Goal: Information Seeking & Learning: Find specific fact

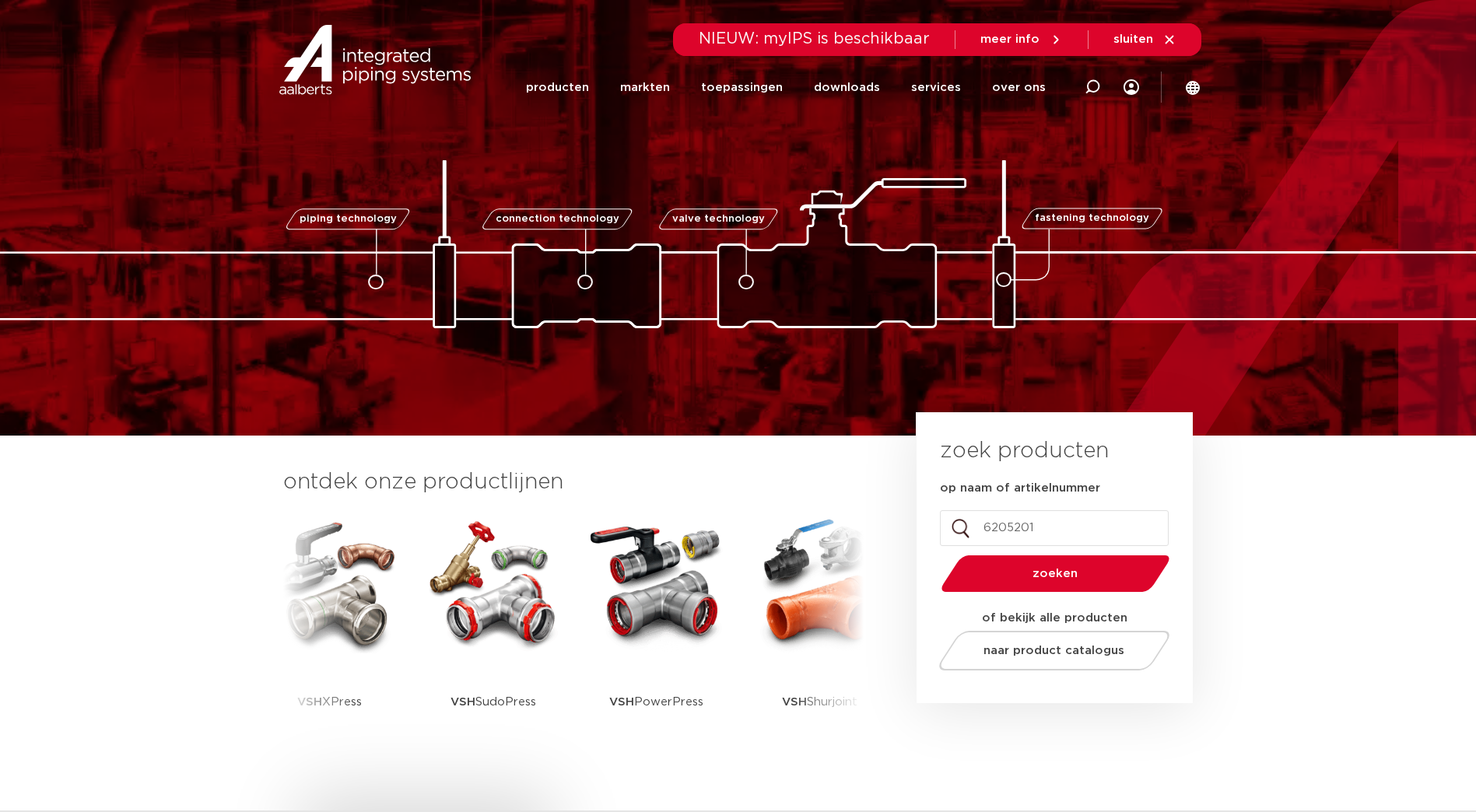
type input "6205201"
click at [1064, 573] on span "zoeken" at bounding box center [1056, 573] width 149 height 12
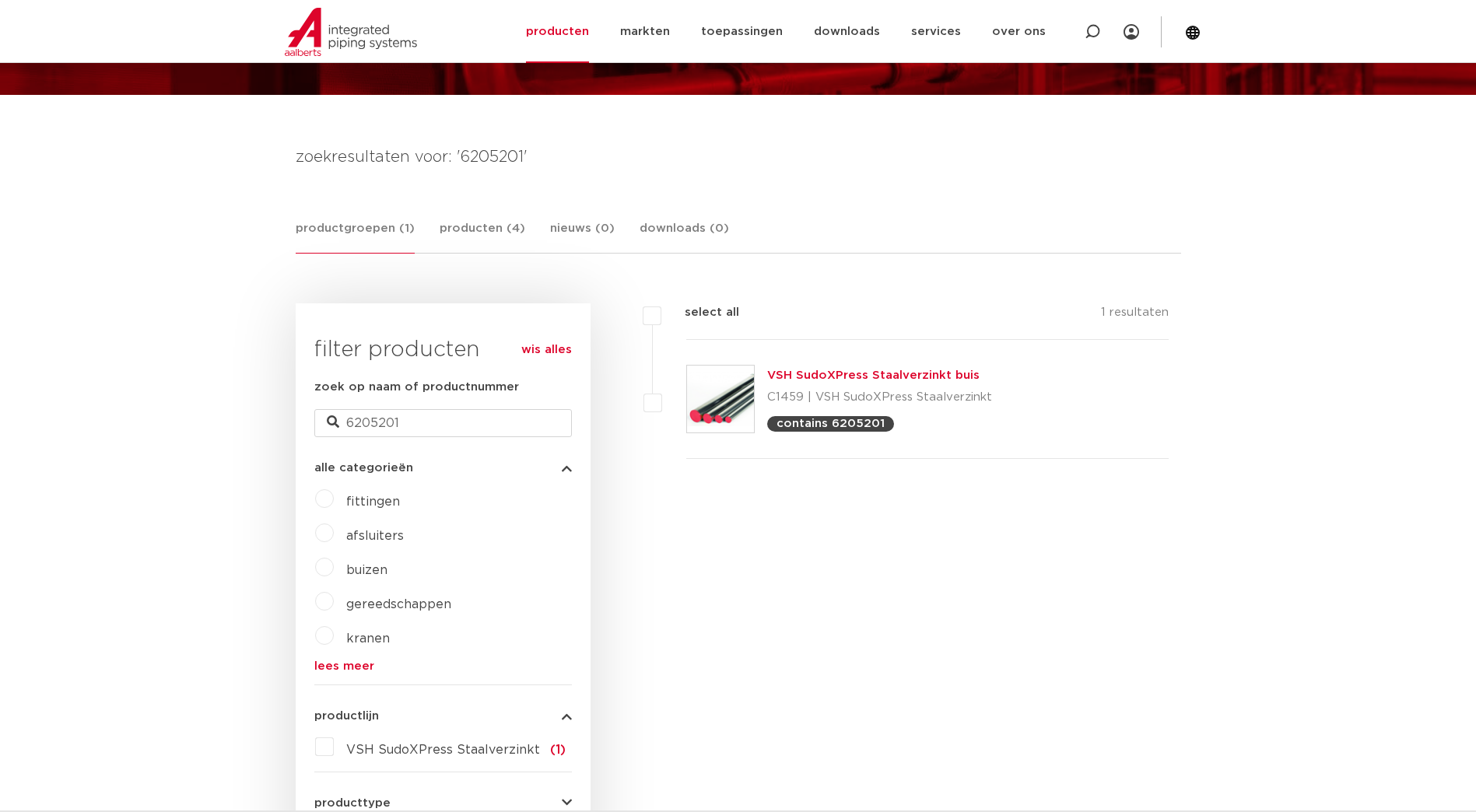
click at [877, 374] on link "VSH SudoXPress Staalverzinkt buis" at bounding box center [873, 375] width 213 height 12
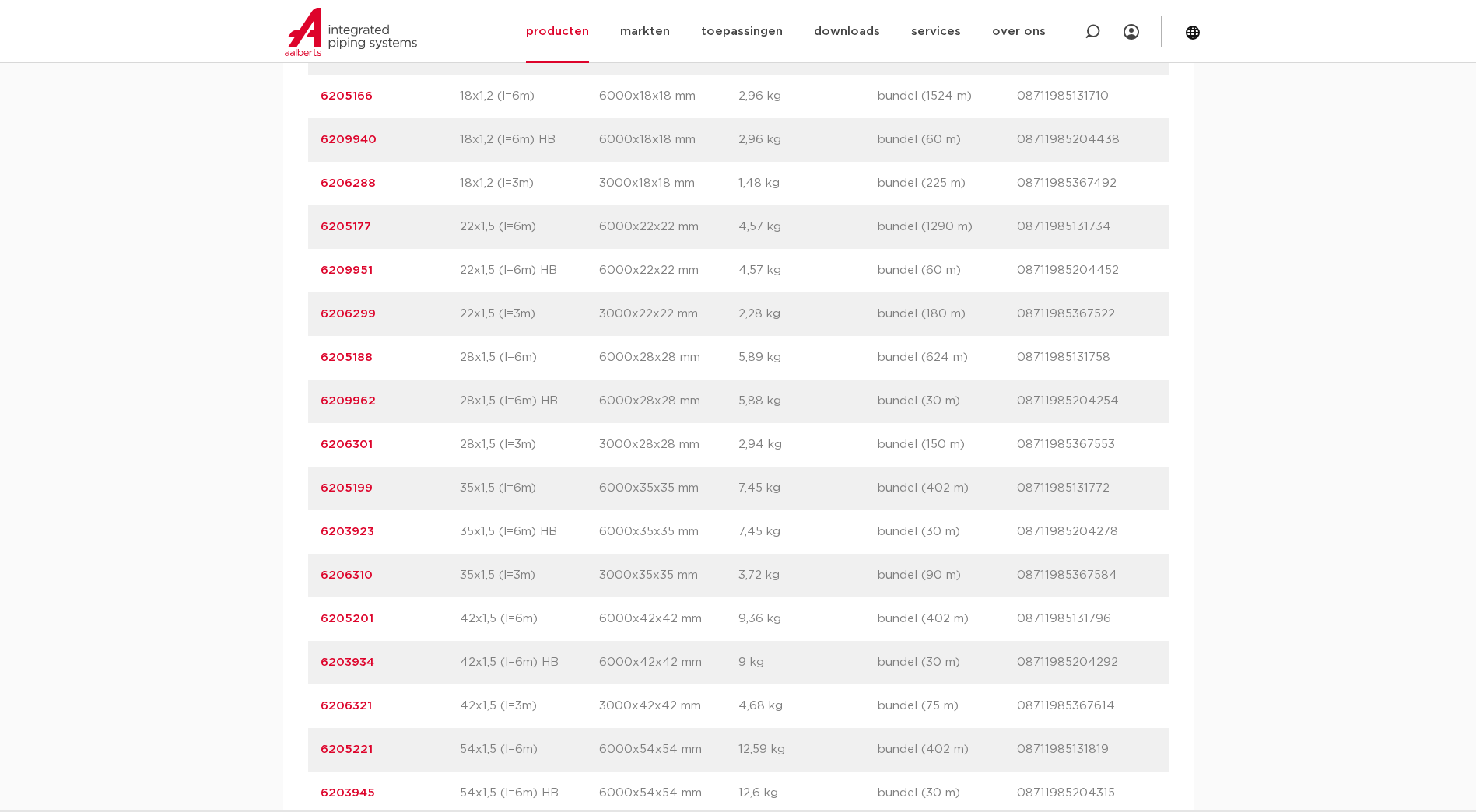
scroll to position [1400, 0]
